Goal: Task Accomplishment & Management: Manage account settings

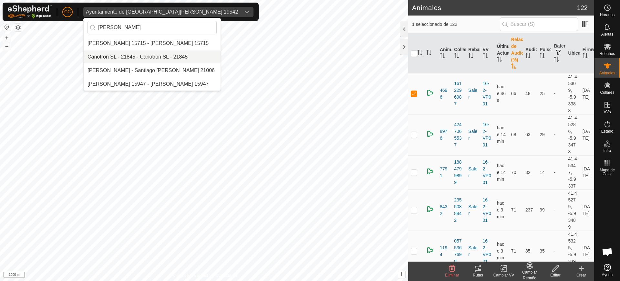
type input "[PERSON_NAME]"
click at [140, 57] on li "Canotron SL - 21845 - Canotron SL - 21845" at bounding box center [152, 56] width 137 height 13
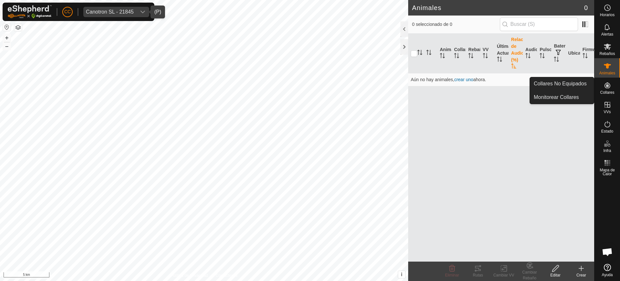
click at [606, 79] on div "Collares" at bounding box center [607, 86] width 26 height 19
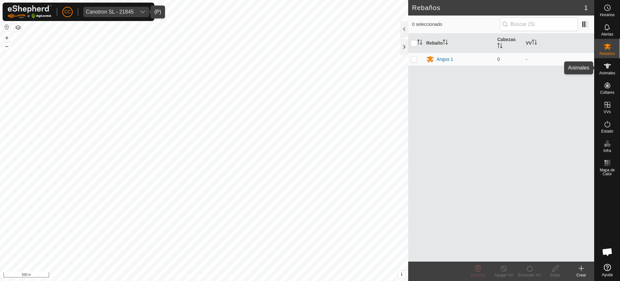
click at [610, 73] on span "Animales" at bounding box center [607, 73] width 16 height 4
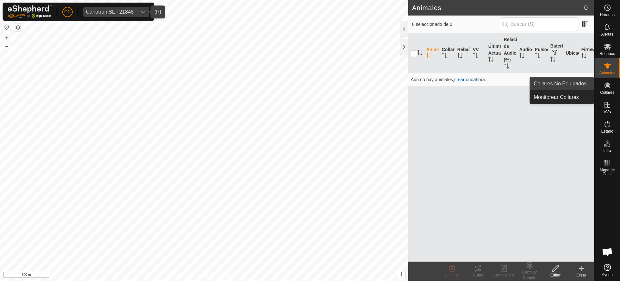
drag, startPoint x: 607, startPoint y: 87, endPoint x: 585, endPoint y: 85, distance: 22.0
click at [594, 85] on es-menu-bar "Horarios Alertas Rebaños Animales Collares VVs Estado Infra Mapa de Calor Ayuda…" at bounding box center [607, 140] width 26 height 281
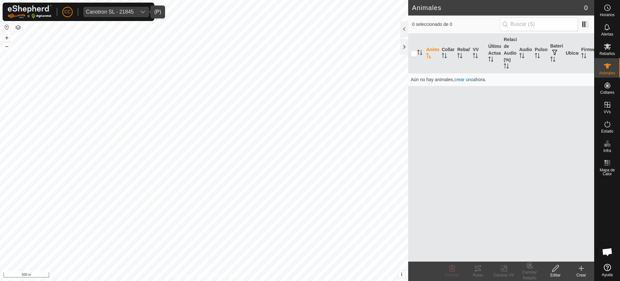
click at [585, 85] on td "Aún no hay animales, crear uno ahora." at bounding box center [501, 79] width 186 height 13
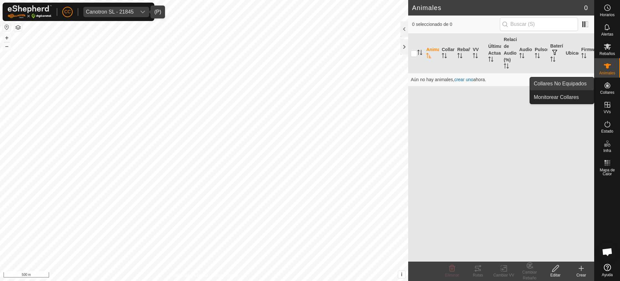
click at [571, 84] on link "Collares No Equipados" at bounding box center [562, 83] width 64 height 13
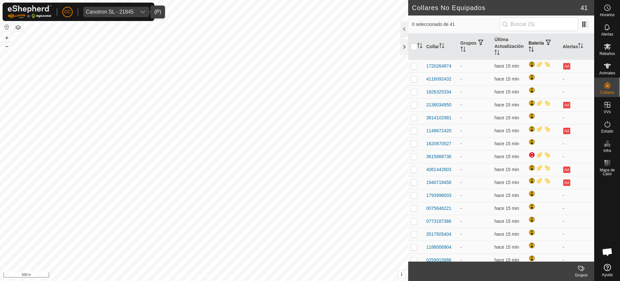
click at [533, 51] on th "Batería" at bounding box center [543, 47] width 34 height 26
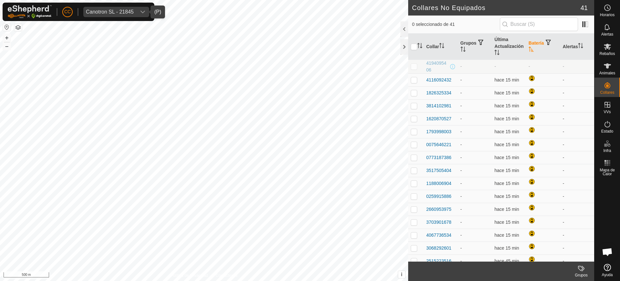
click at [533, 51] on th "Batería" at bounding box center [543, 47] width 34 height 26
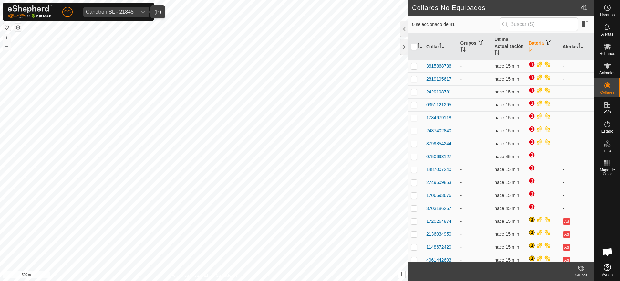
click at [533, 51] on th "Batería" at bounding box center [543, 47] width 34 height 26
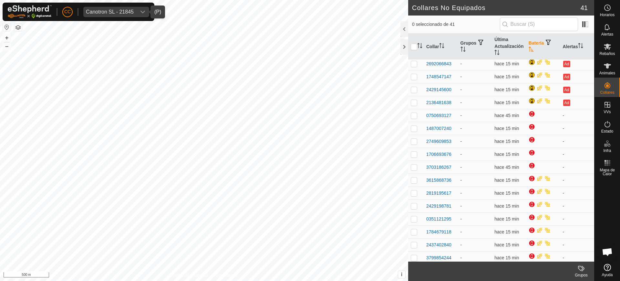
scroll to position [329, 0]
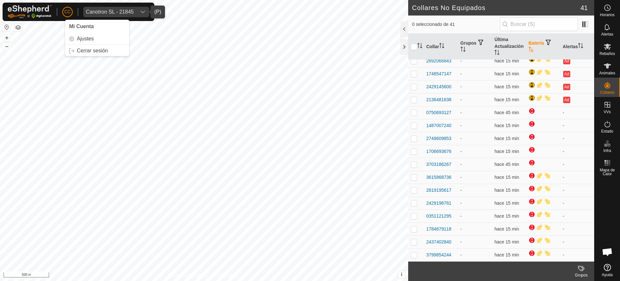
click at [70, 10] on span "CC" at bounding box center [67, 11] width 6 height 7
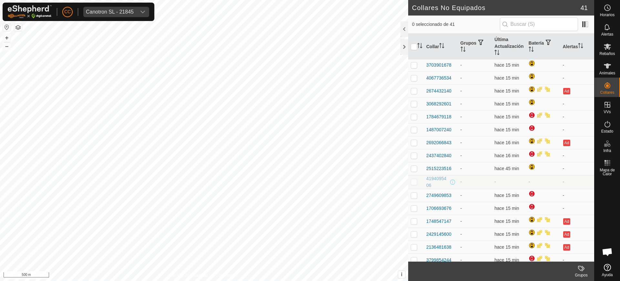
scroll to position [329, 0]
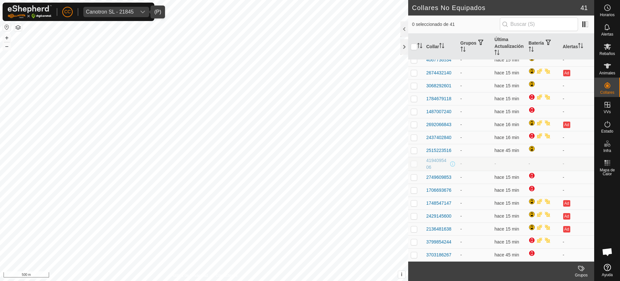
click at [139, 10] on div "dropdown trigger" at bounding box center [142, 12] width 13 height 10
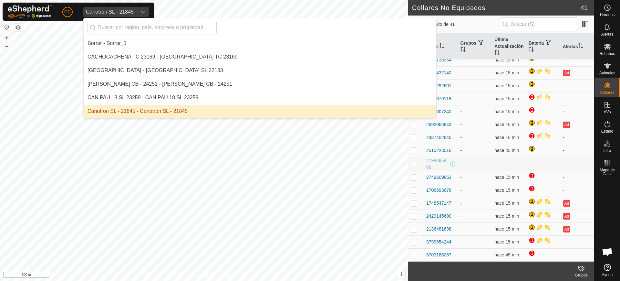
scroll to position [1046, 0]
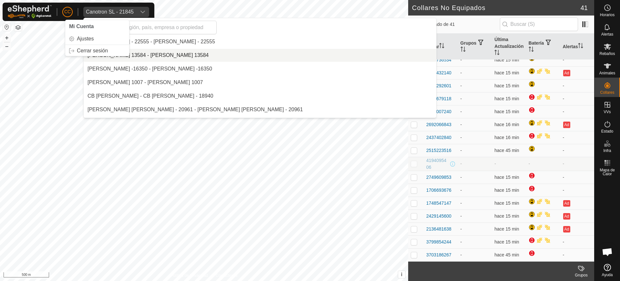
click at [67, 12] on span "CC" at bounding box center [67, 11] width 6 height 7
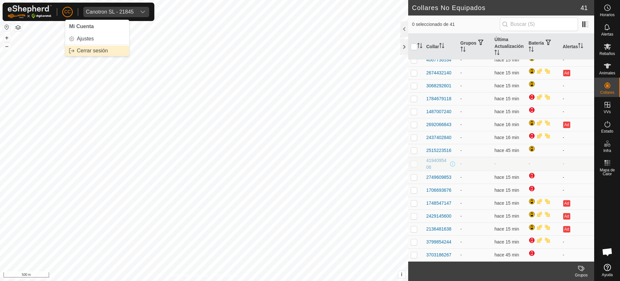
click at [93, 49] on link "Cerrar sesión" at bounding box center [97, 51] width 64 height 10
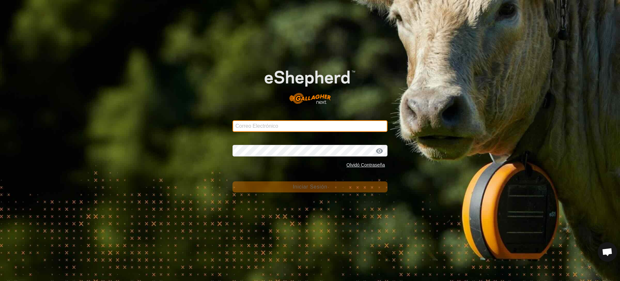
type input "ccallejero@digitanimal.com"
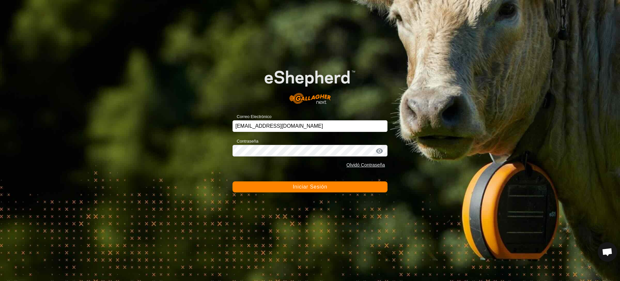
click at [287, 183] on button "Iniciar Sesión" at bounding box center [309, 186] width 155 height 11
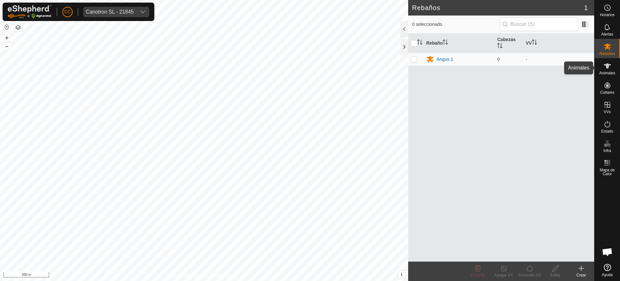
click at [607, 73] on span "Animales" at bounding box center [607, 73] width 16 height 4
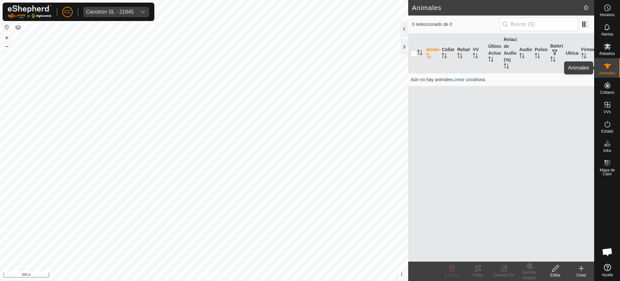
click at [606, 73] on span "Animales" at bounding box center [607, 73] width 16 height 4
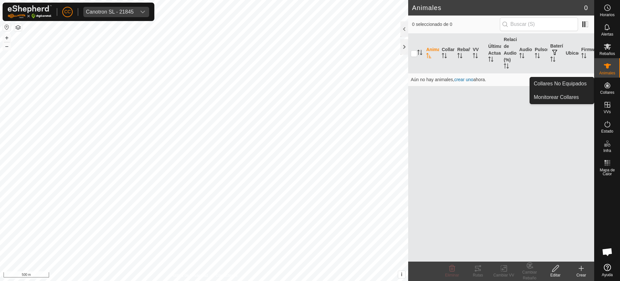
click at [607, 90] on span "Collares" at bounding box center [607, 92] width 14 height 4
click at [583, 82] on link "Collares No Equipados" at bounding box center [562, 83] width 64 height 13
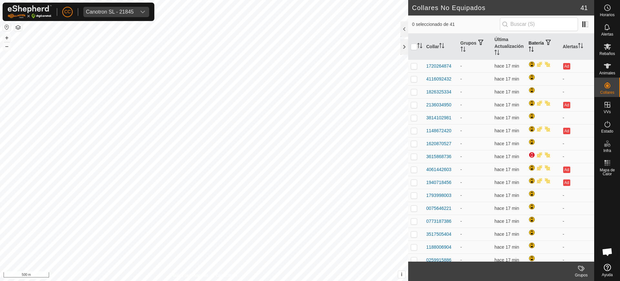
click at [527, 45] on th "Batería" at bounding box center [543, 47] width 34 height 26
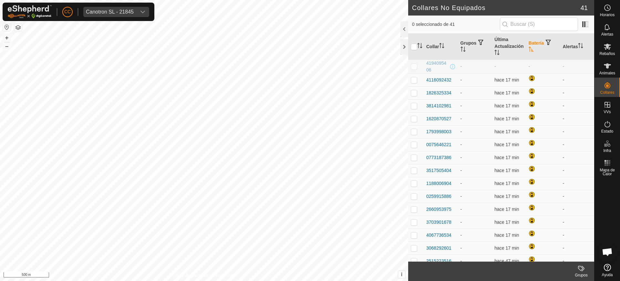
click at [527, 45] on th "Batería" at bounding box center [543, 47] width 34 height 26
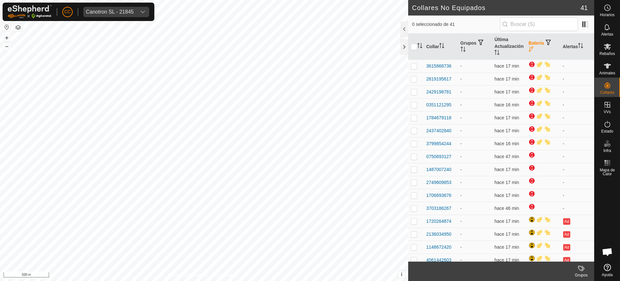
click at [527, 45] on th "Batería" at bounding box center [543, 47] width 34 height 26
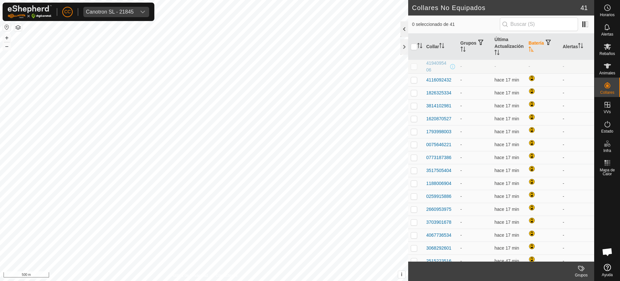
click at [405, 31] on div at bounding box center [404, 28] width 8 height 15
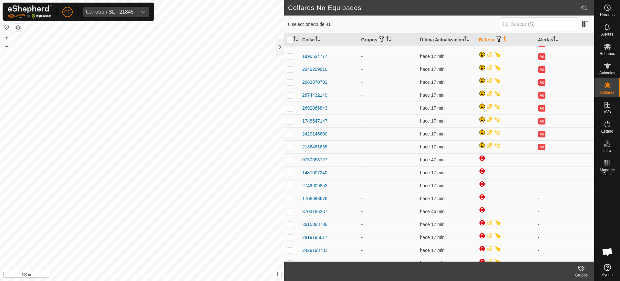
scroll to position [258, 0]
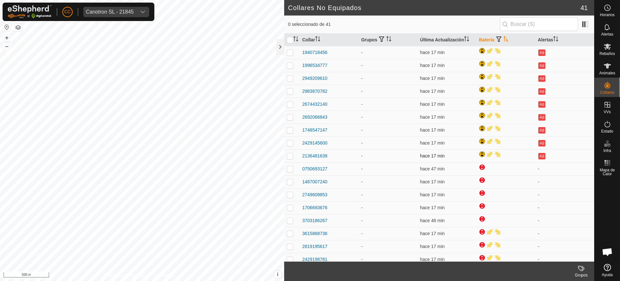
click at [290, 156] on p-checkbox at bounding box center [290, 155] width 6 height 5
checkbox input "true"
click at [290, 144] on p-checkbox at bounding box center [290, 142] width 6 height 5
click at [7, 26] on button "button" at bounding box center [7, 27] width 8 height 8
click at [293, 142] on td at bounding box center [291, 142] width 15 height 13
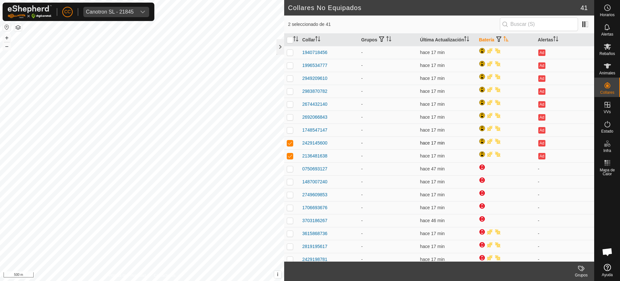
checkbox input "false"
click at [288, 154] on p-checkbox at bounding box center [290, 155] width 6 height 5
checkbox input "false"
checkbox input "true"
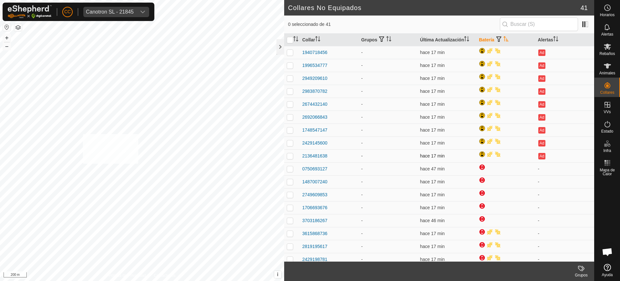
checkbox input "true"
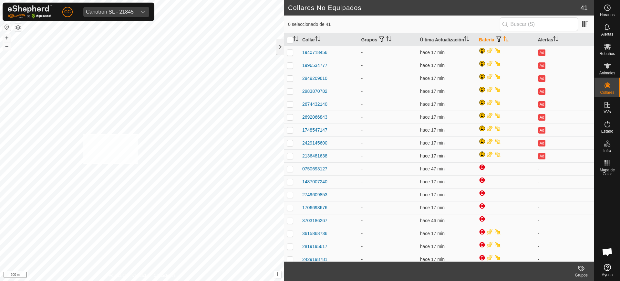
checkbox input "true"
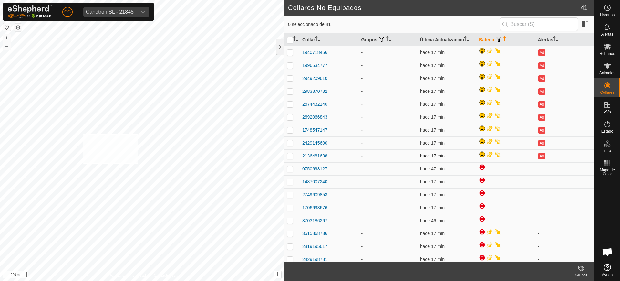
checkbox input "true"
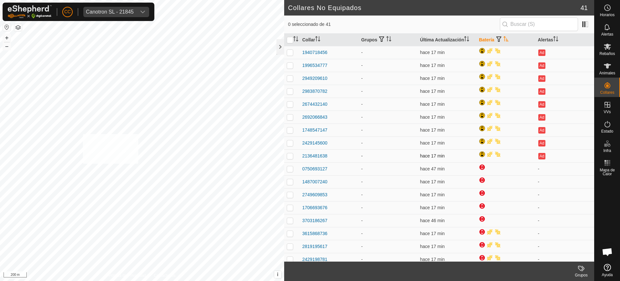
checkbox input "true"
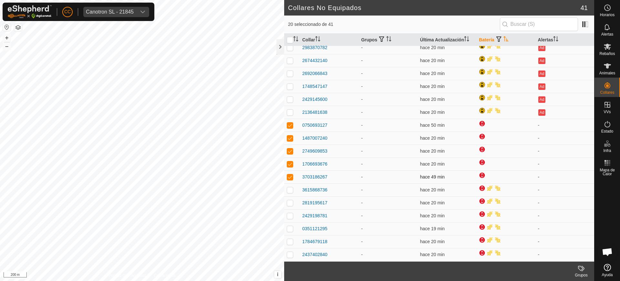
scroll to position [298, 0]
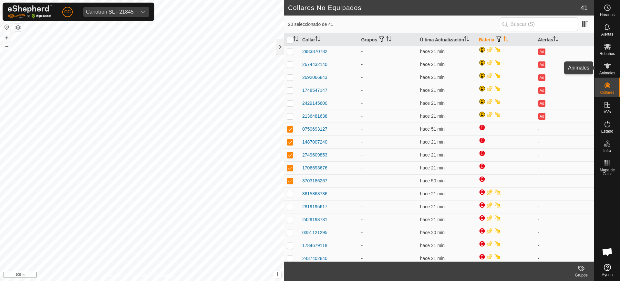
click at [610, 74] on span "Animales" at bounding box center [607, 73] width 16 height 4
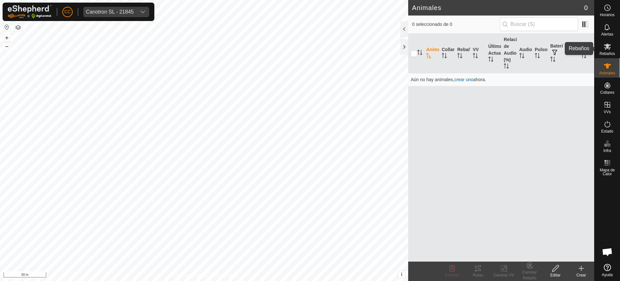
click at [618, 50] on div "Rebaños" at bounding box center [607, 48] width 26 height 19
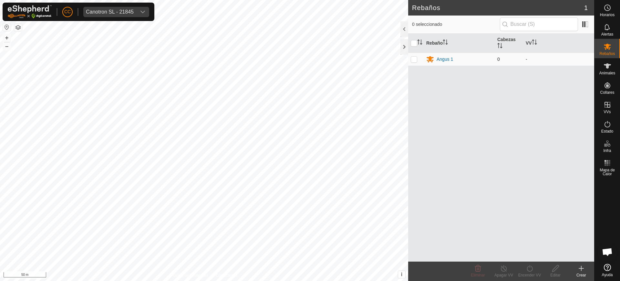
click at [416, 59] on p-checkbox at bounding box center [414, 58] width 6 height 5
checkbox input "true"
click at [414, 59] on p-checkbox at bounding box center [414, 58] width 6 height 5
checkbox input "false"
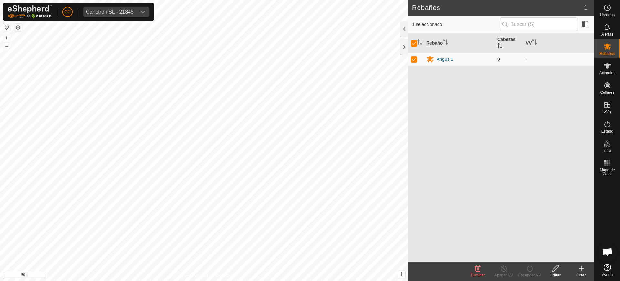
checkbox input "false"
click at [413, 59] on p-checkbox at bounding box center [414, 58] width 6 height 5
checkbox input "true"
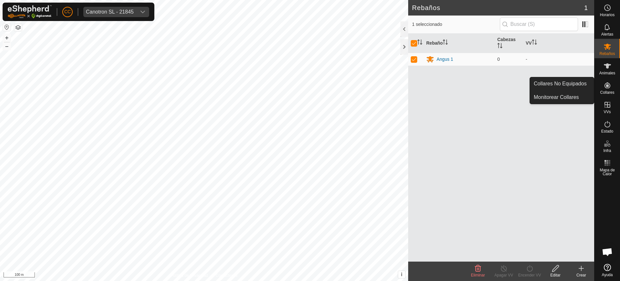
click at [610, 87] on icon at bounding box center [607, 85] width 8 height 8
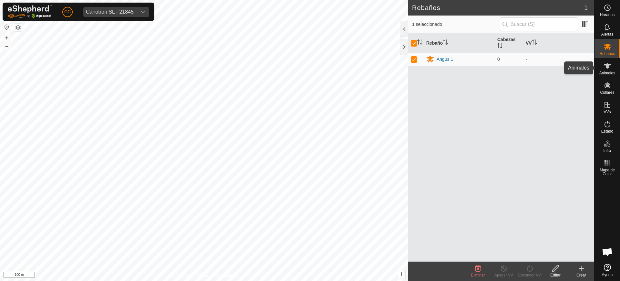
click at [603, 67] on es-animals-svg-icon at bounding box center [607, 66] width 12 height 10
